Goal: Task Accomplishment & Management: Use online tool/utility

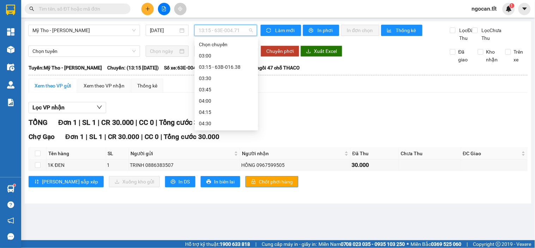
scroll to position [639, 0]
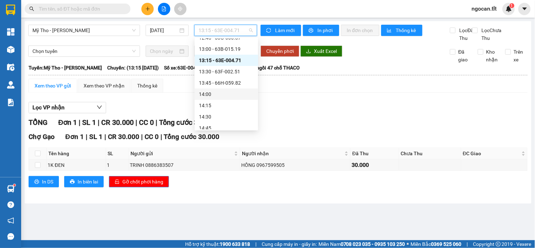
click at [238, 93] on div "14:00" at bounding box center [226, 94] width 55 height 8
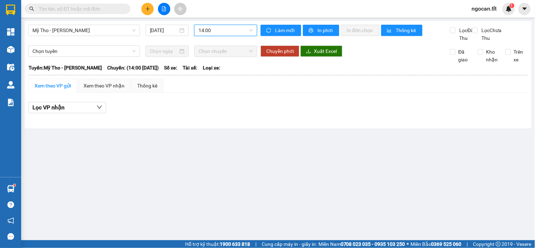
click at [232, 24] on div "Mỹ Tho - [GEOGRAPHIC_DATA] [DATE] 14:00 14:00 Làm mới In phơi In đơn chọn Thống…" at bounding box center [278, 74] width 507 height 107
click at [233, 20] on main "Mỹ Tho - [GEOGRAPHIC_DATA] [DATE] 14:00 Làm mới In phơi In đơn chọn Thống kê Lọ…" at bounding box center [267, 120] width 535 height 240
drag, startPoint x: 231, startPoint y: 39, endPoint x: 237, endPoint y: 31, distance: 10.2
click at [231, 39] on div "Mỹ Tho - [PERSON_NAME] [DATE] 14:00" at bounding box center [142, 33] width 229 height 17
click at [237, 30] on span "14:00" at bounding box center [226, 30] width 54 height 11
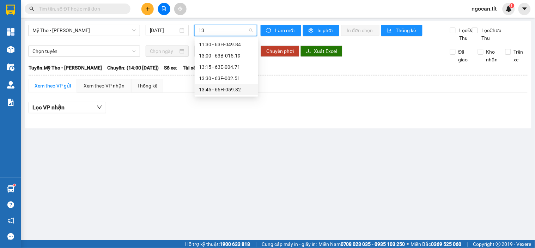
type input "1"
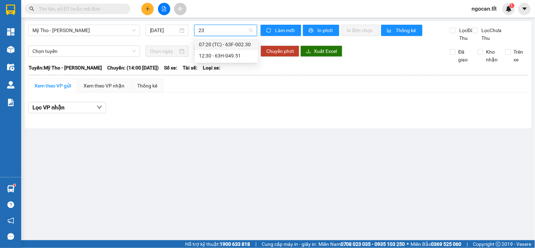
type input "2"
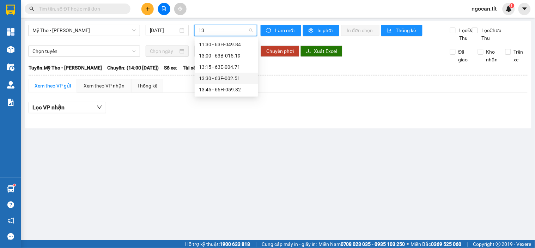
type input "134"
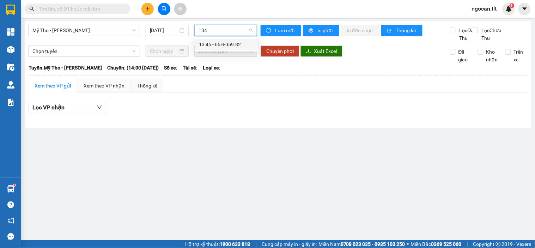
click at [235, 49] on div "13:45 - 66H-059.82" at bounding box center [226, 44] width 63 height 11
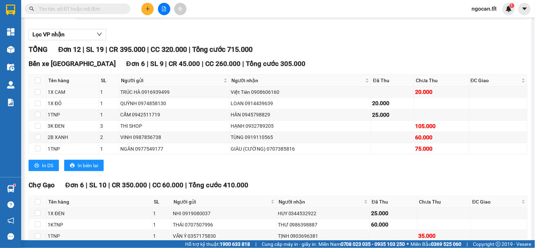
scroll to position [153, 0]
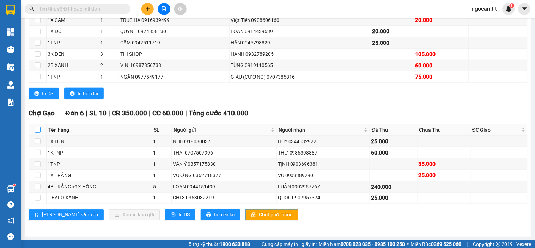
click at [39, 128] on input "checkbox" at bounding box center [38, 130] width 6 height 6
checkbox input "true"
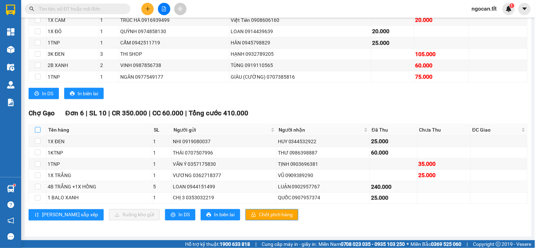
checkbox input "true"
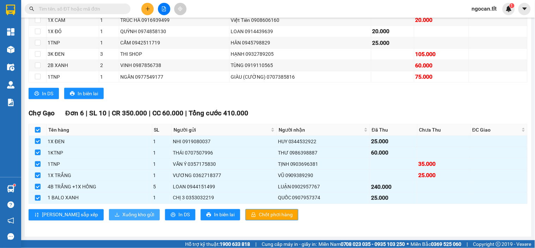
click at [124, 214] on span "Xuống kho gửi" at bounding box center [138, 215] width 32 height 8
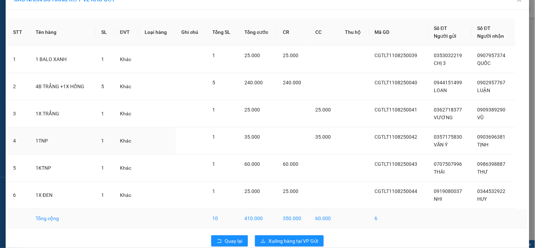
scroll to position [26, 0]
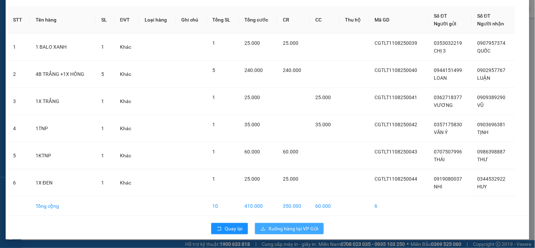
click at [310, 227] on span "Xuống hàng tại VP Gửi" at bounding box center [293, 229] width 50 height 8
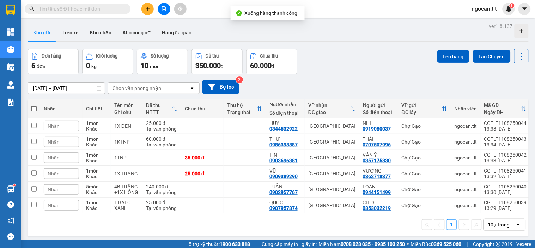
click at [36, 105] on label at bounding box center [34, 108] width 6 height 7
click at [34, 105] on input "checkbox" at bounding box center [34, 105] width 0 height 0
checkbox input "true"
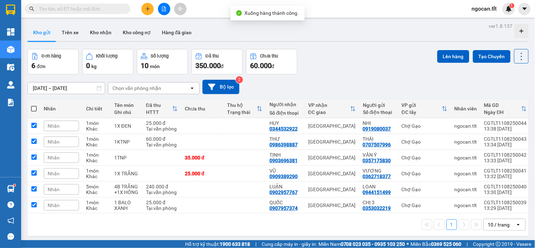
checkbox input "true"
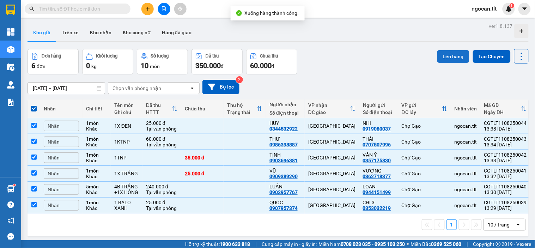
click at [446, 58] on button "Lên hàng" at bounding box center [453, 56] width 32 height 13
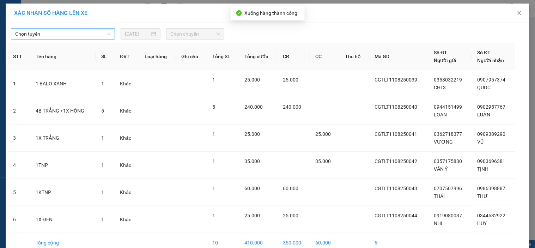
click at [52, 36] on span "Chọn tuyến" at bounding box center [63, 34] width 96 height 11
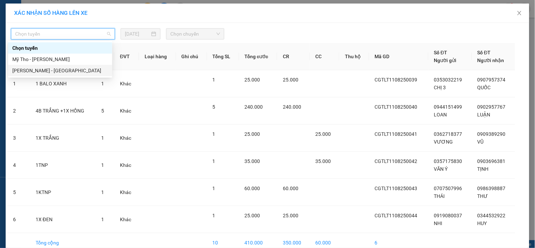
click at [51, 62] on div "Mỹ Tho - [PERSON_NAME]" at bounding box center [60, 59] width 96 height 8
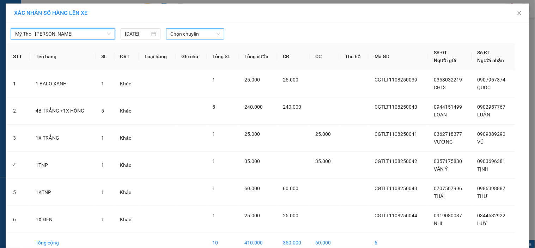
click at [212, 35] on span "Chọn chuyến" at bounding box center [195, 34] width 50 height 11
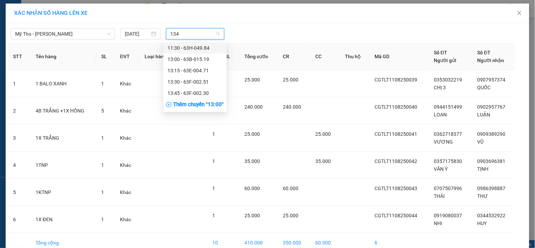
type input "1345"
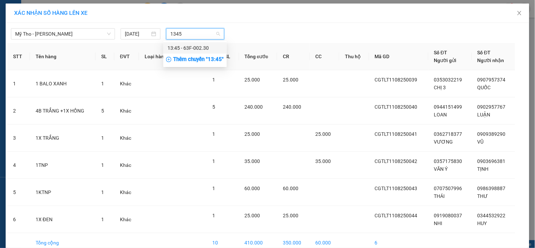
click at [212, 47] on div "13:45 - 63F-002.30" at bounding box center [195, 48] width 55 height 8
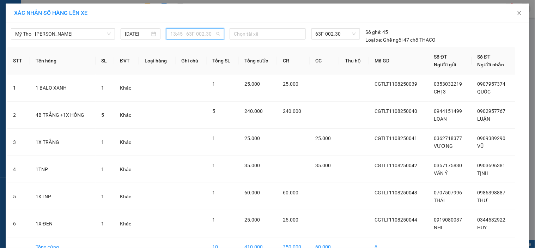
click at [201, 36] on span "13:45 - 63F-002.30" at bounding box center [195, 34] width 50 height 11
type input "1340"
click at [205, 57] on div "Thêm chuyến " 13:40 "" at bounding box center [200, 60] width 75 height 12
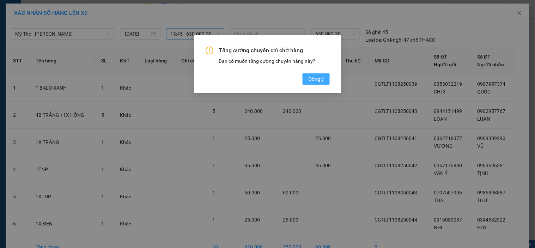
click at [328, 78] on button "Đồng ý" at bounding box center [316, 78] width 27 height 11
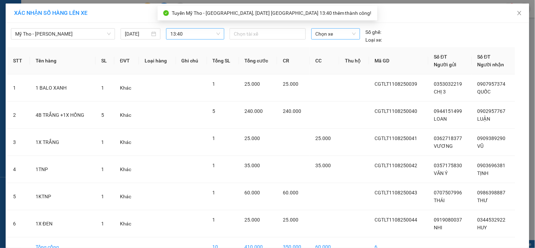
click at [322, 35] on span "Chọn xe" at bounding box center [336, 34] width 40 height 11
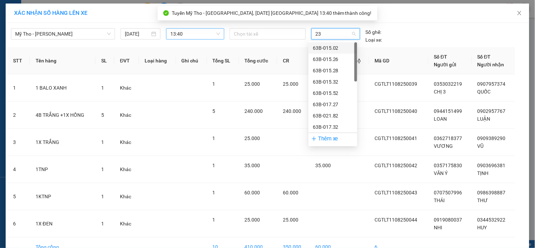
type input "230"
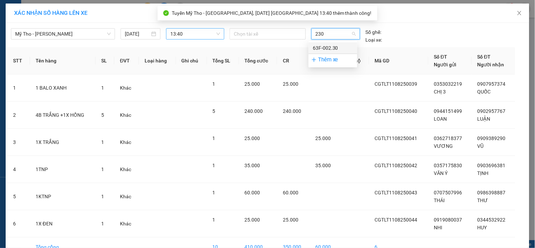
click at [323, 44] on div "63F-002.30" at bounding box center [333, 48] width 40 height 8
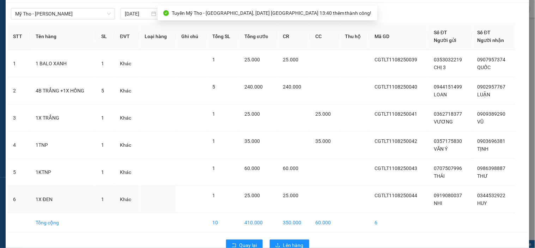
scroll to position [37, 0]
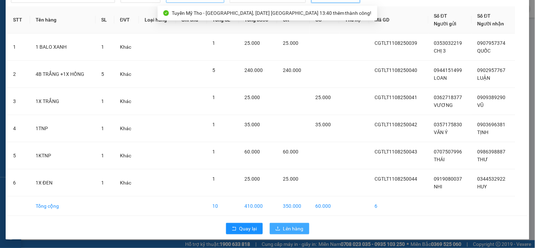
click at [302, 227] on button "Lên hàng" at bounding box center [289, 228] width 39 height 11
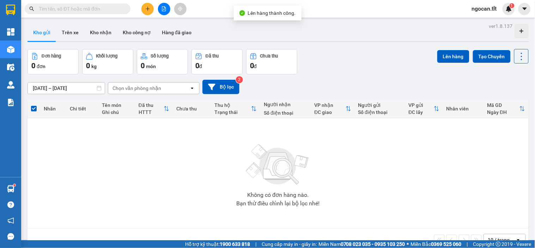
click at [170, 10] on div at bounding box center [164, 9] width 53 height 12
drag, startPoint x: 178, startPoint y: 15, endPoint x: 166, endPoint y: 13, distance: 12.5
click at [178, 15] on div "Kết quả tìm kiếm ( 7 ) Bộ lọc Mã ĐH Trạng thái Món hàng Thu hộ Tổng cước Chưa c…" at bounding box center [267, 9] width 535 height 18
click at [161, 13] on button at bounding box center [164, 9] width 12 height 12
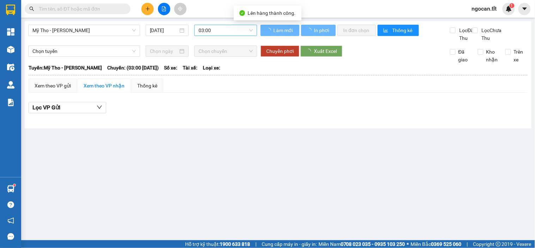
click at [215, 27] on span "03:00" at bounding box center [226, 30] width 54 height 11
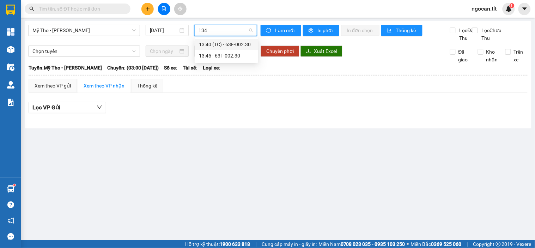
type input "1340"
click at [216, 44] on div "13:40 (TC) - 63F-002.30" at bounding box center [226, 45] width 55 height 8
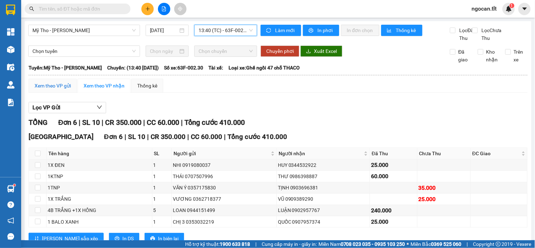
click at [55, 90] on div "Xem theo VP gửi" at bounding box center [53, 86] width 36 height 8
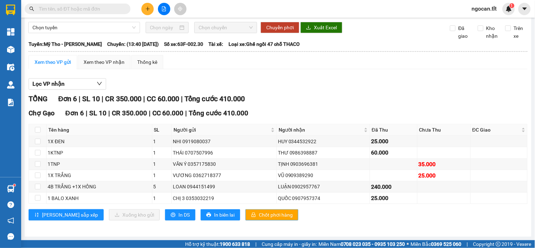
click at [259, 213] on span "Chốt phơi hàng" at bounding box center [276, 215] width 34 height 8
